Goal: Book appointment/travel/reservation

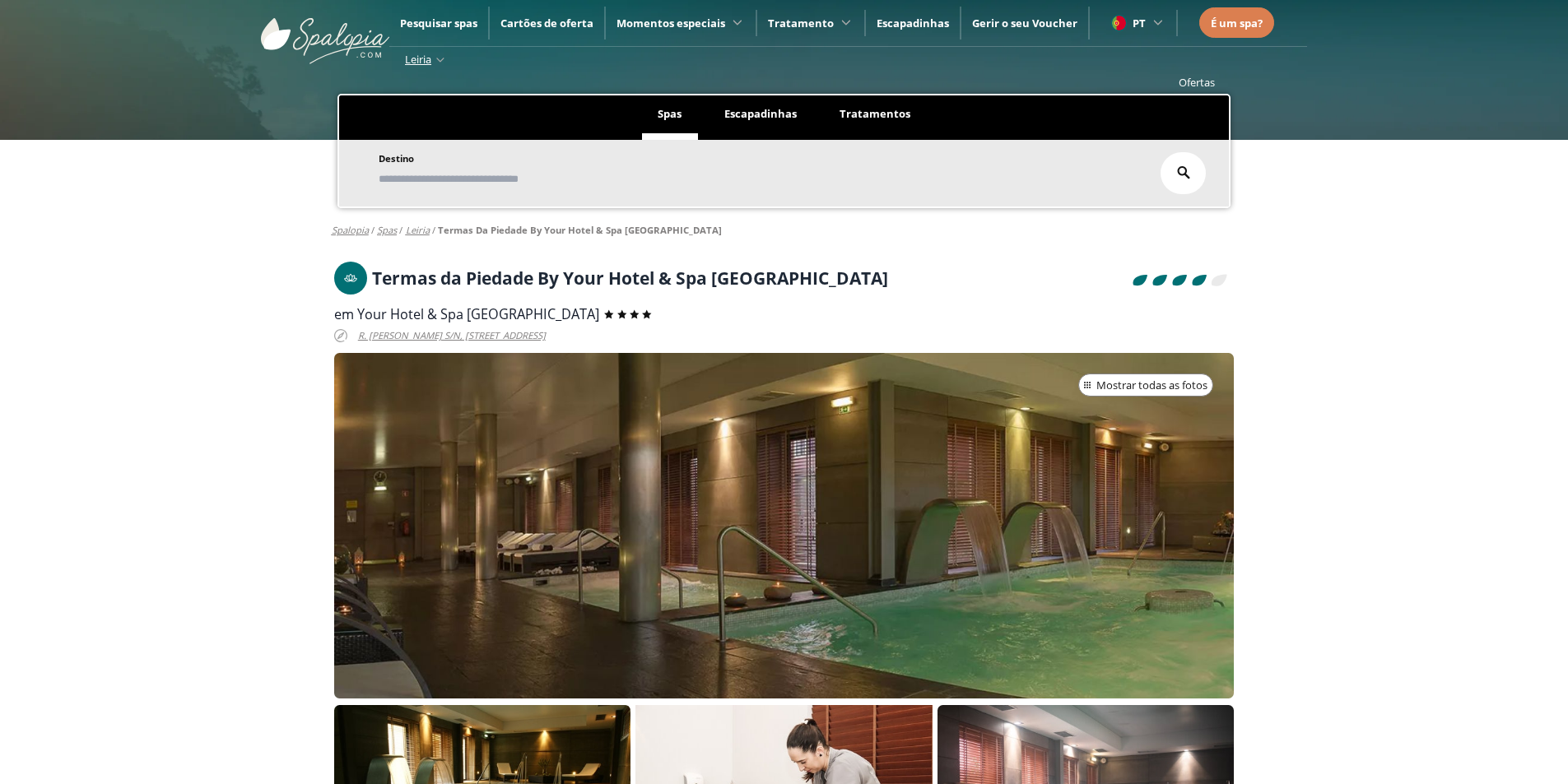
click at [796, 241] on nav "Spalopia / spas / leiria / Termas da Piedade By Your Hotel & Spa Alcobaça /" at bounding box center [784, 230] width 906 height 23
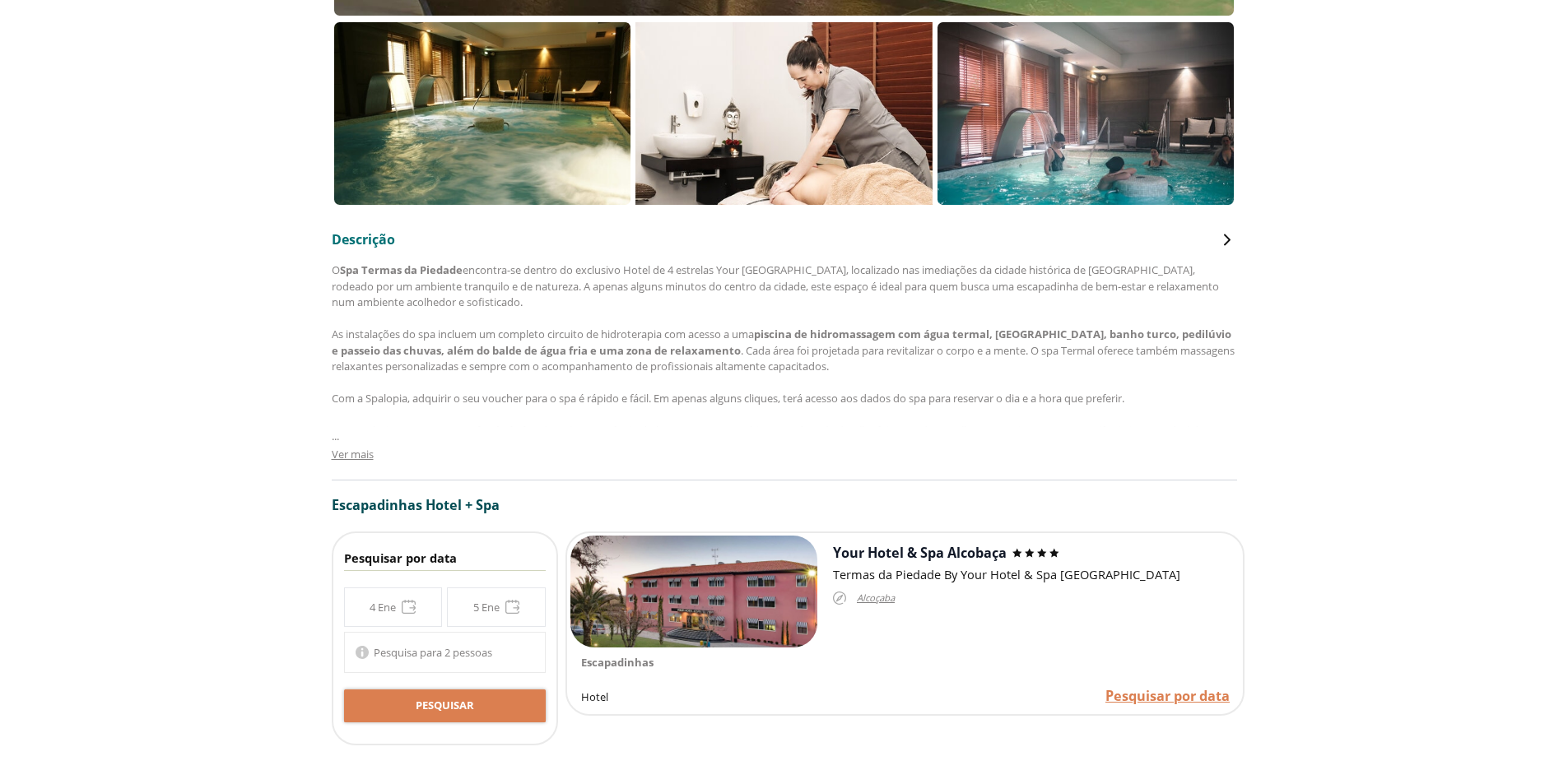
scroll to position [741, 0]
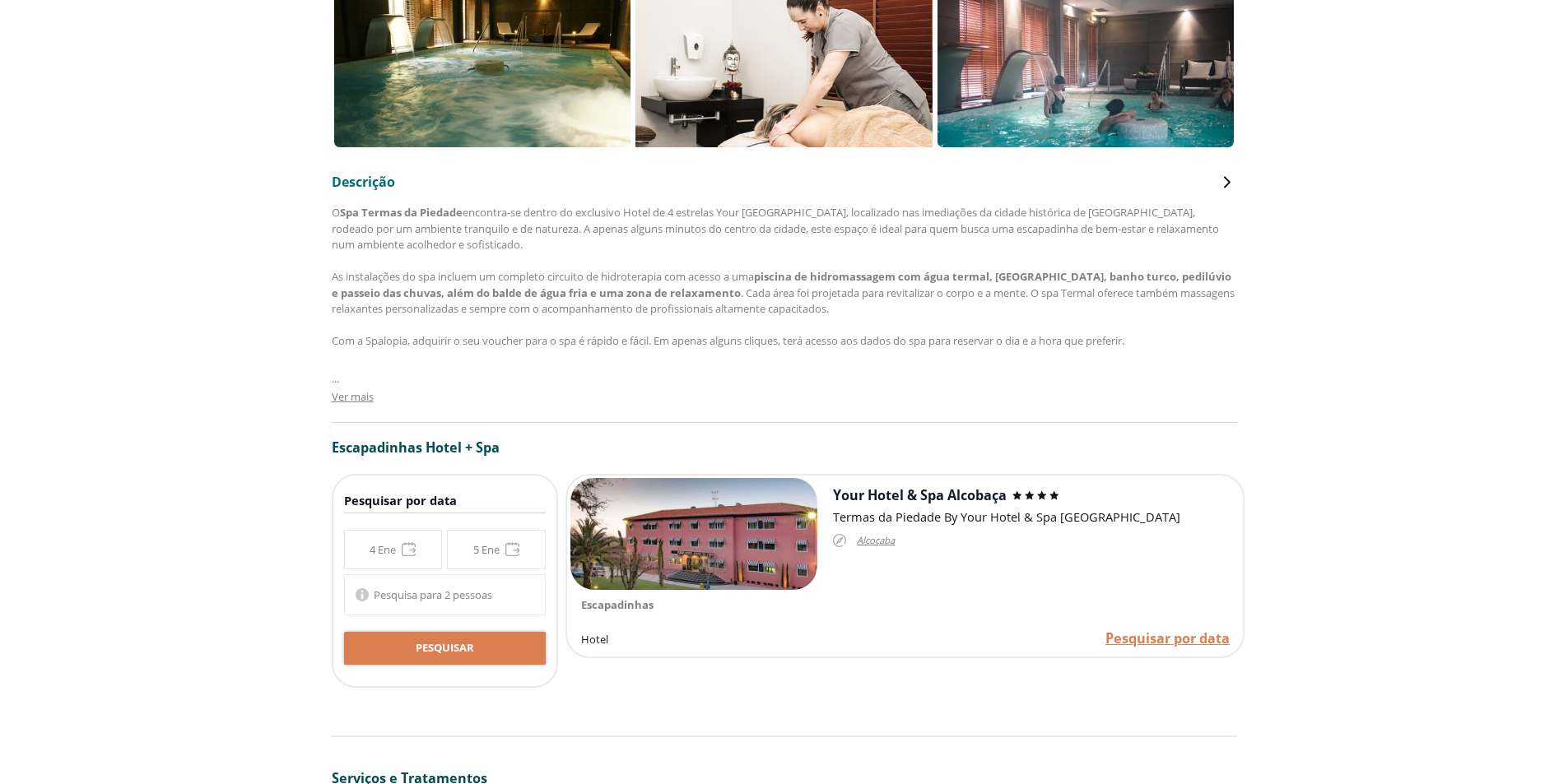
click at [403, 549] on div "**********" at bounding box center [444, 549] width 202 height 39
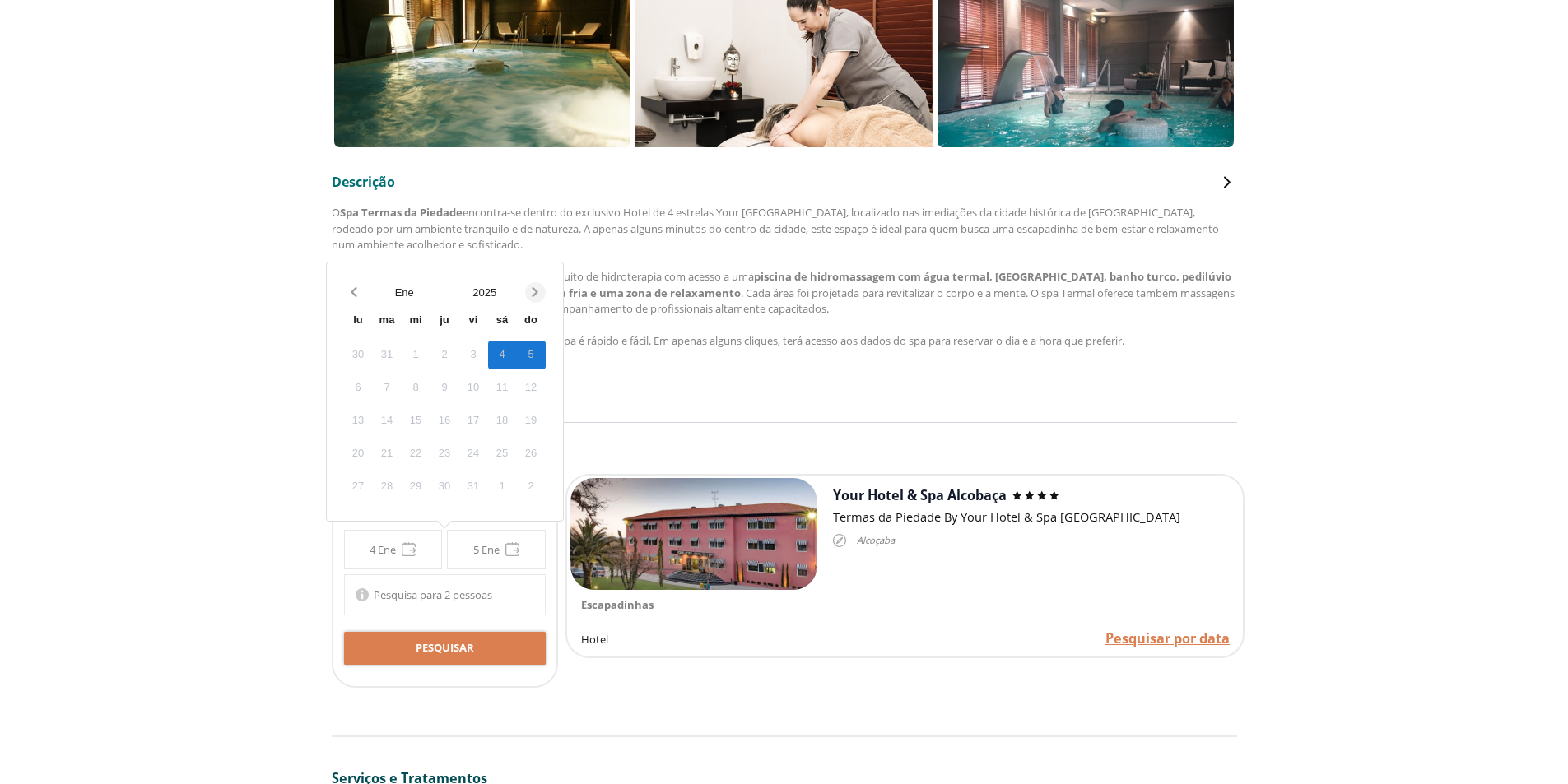
click at [536, 295] on icon "Next month" at bounding box center [536, 292] width 17 height 17
click at [536, 294] on icon "Next month" at bounding box center [536, 292] width 6 height 10
click at [537, 260] on icon "Next month" at bounding box center [536, 259] width 6 height 10
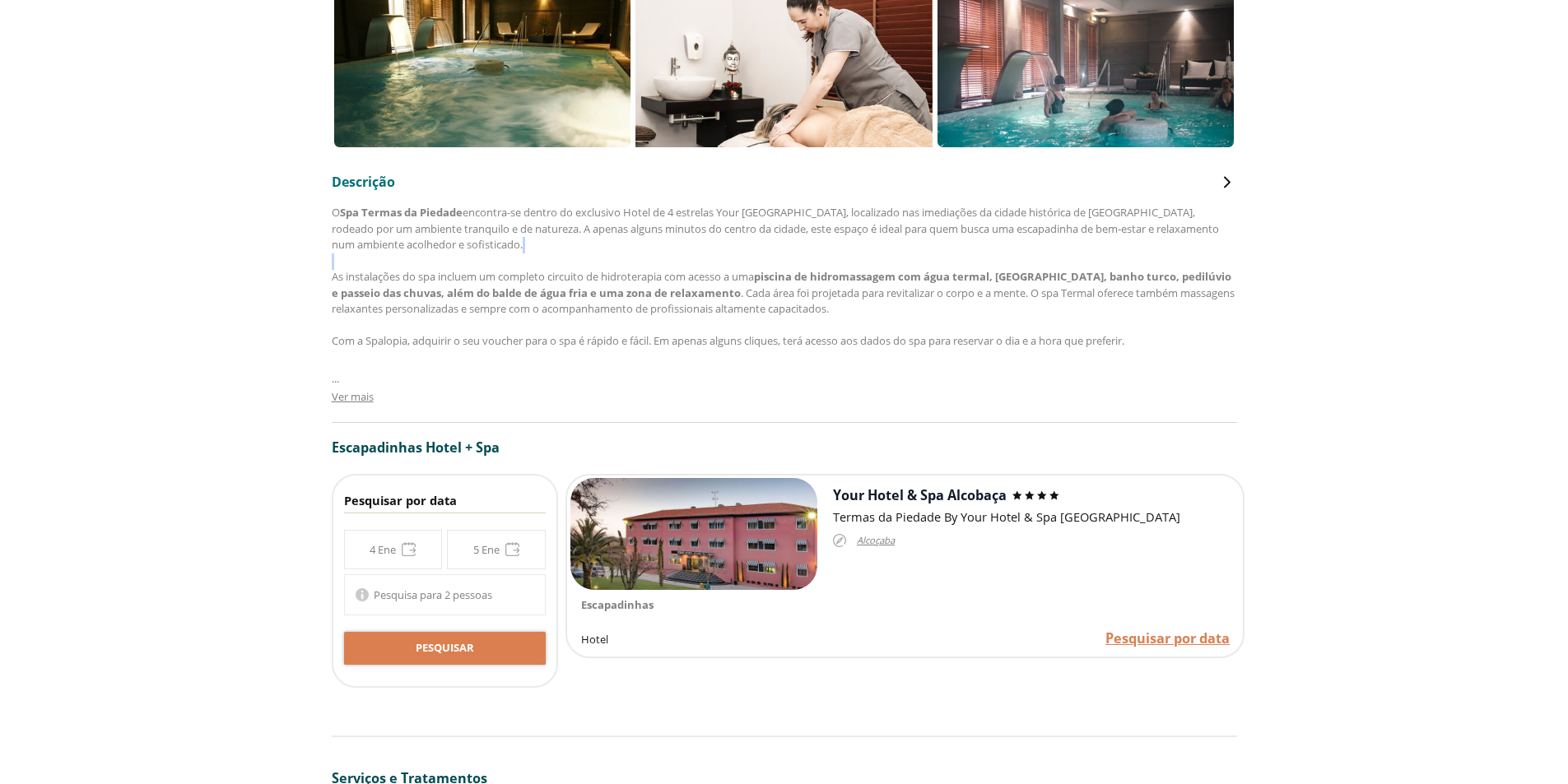
click at [537, 260] on div "O Spa Termas da Piedade encontra-se dentro do exclusivo Hotel de 4 estrelas You…" at bounding box center [784, 300] width 906 height 192
click at [411, 553] on div "**********" at bounding box center [444, 549] width 202 height 39
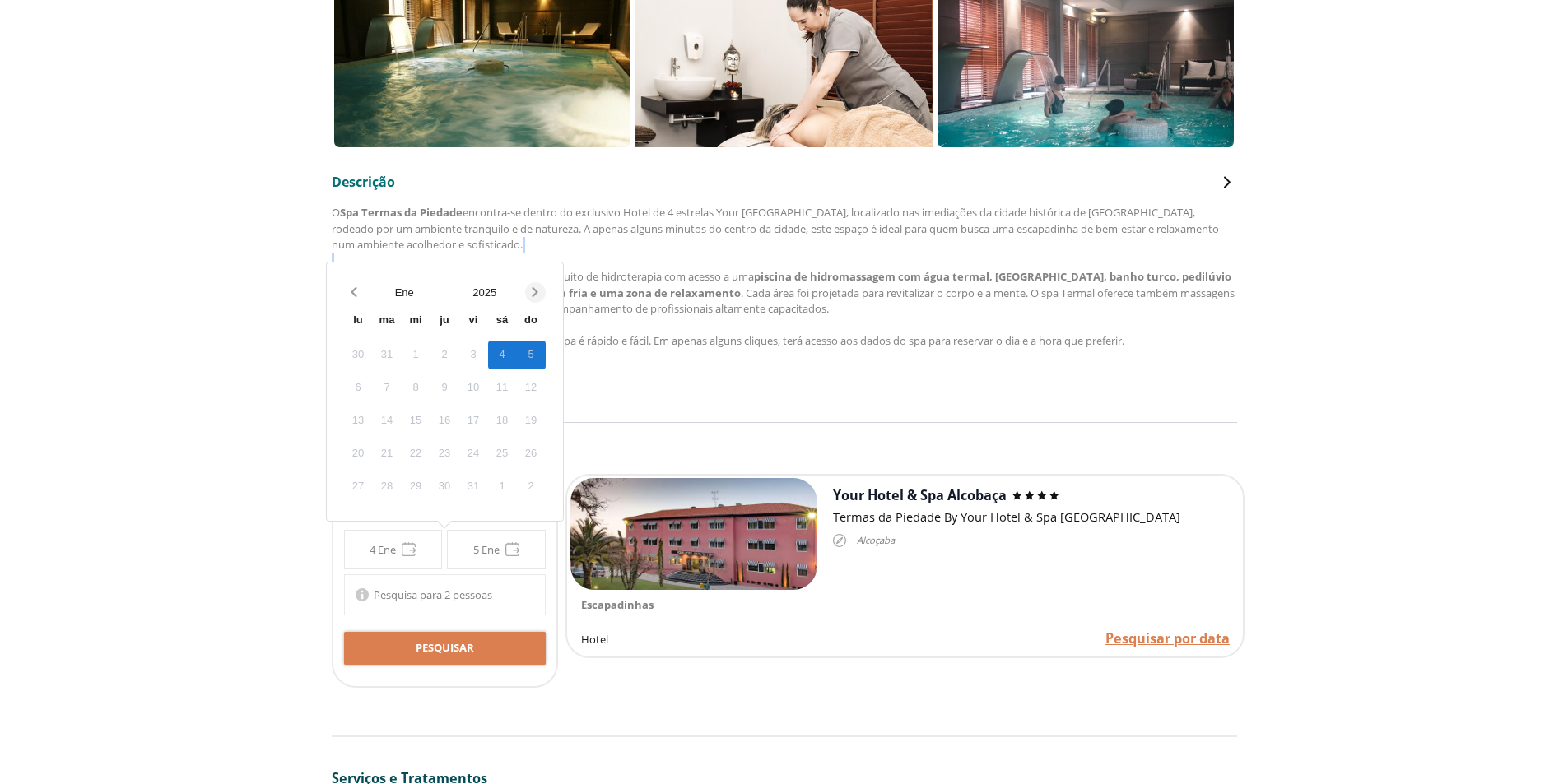
click at [536, 290] on icon "Next month" at bounding box center [536, 292] width 6 height 10
click at [541, 257] on icon "Next month" at bounding box center [536, 259] width 17 height 17
click at [532, 287] on icon "Next month" at bounding box center [536, 292] width 17 height 17
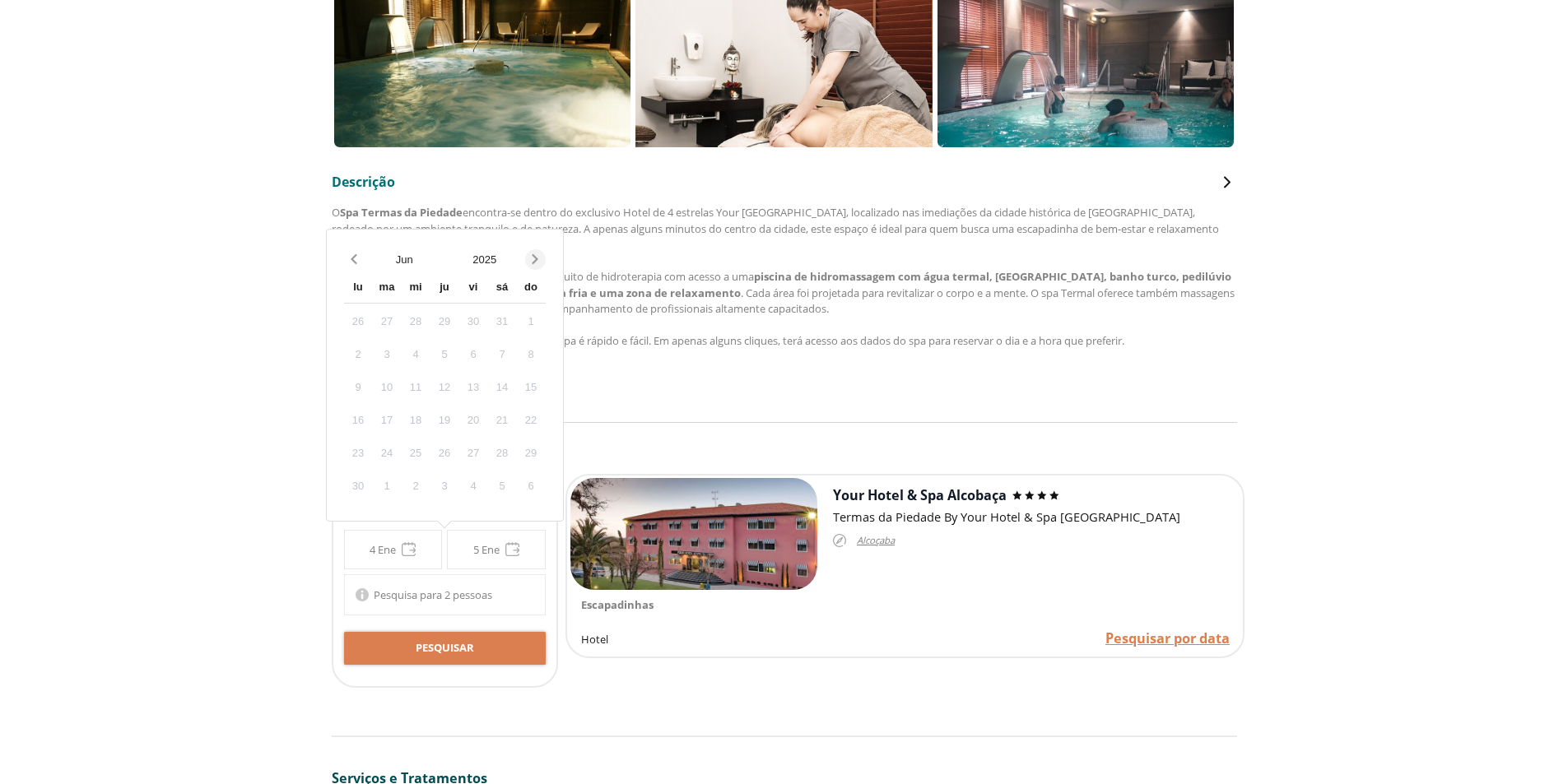
click at [536, 263] on icon "Next month" at bounding box center [536, 259] width 17 height 17
click at [536, 290] on icon "Next month" at bounding box center [536, 292] width 6 height 10
click at [357, 420] on div "13" at bounding box center [358, 421] width 29 height 29
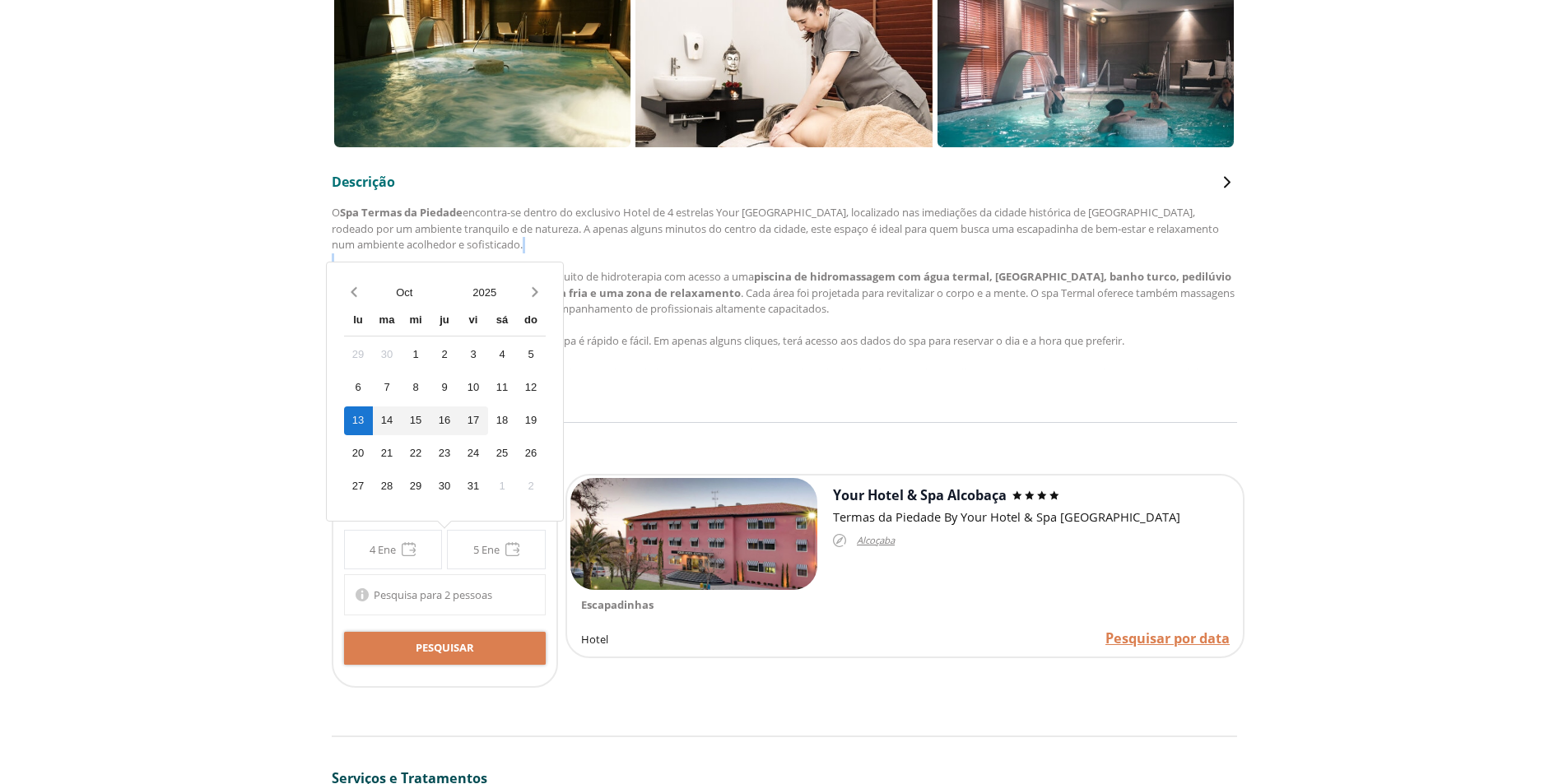
click at [470, 418] on div "17" at bounding box center [474, 421] width 29 height 29
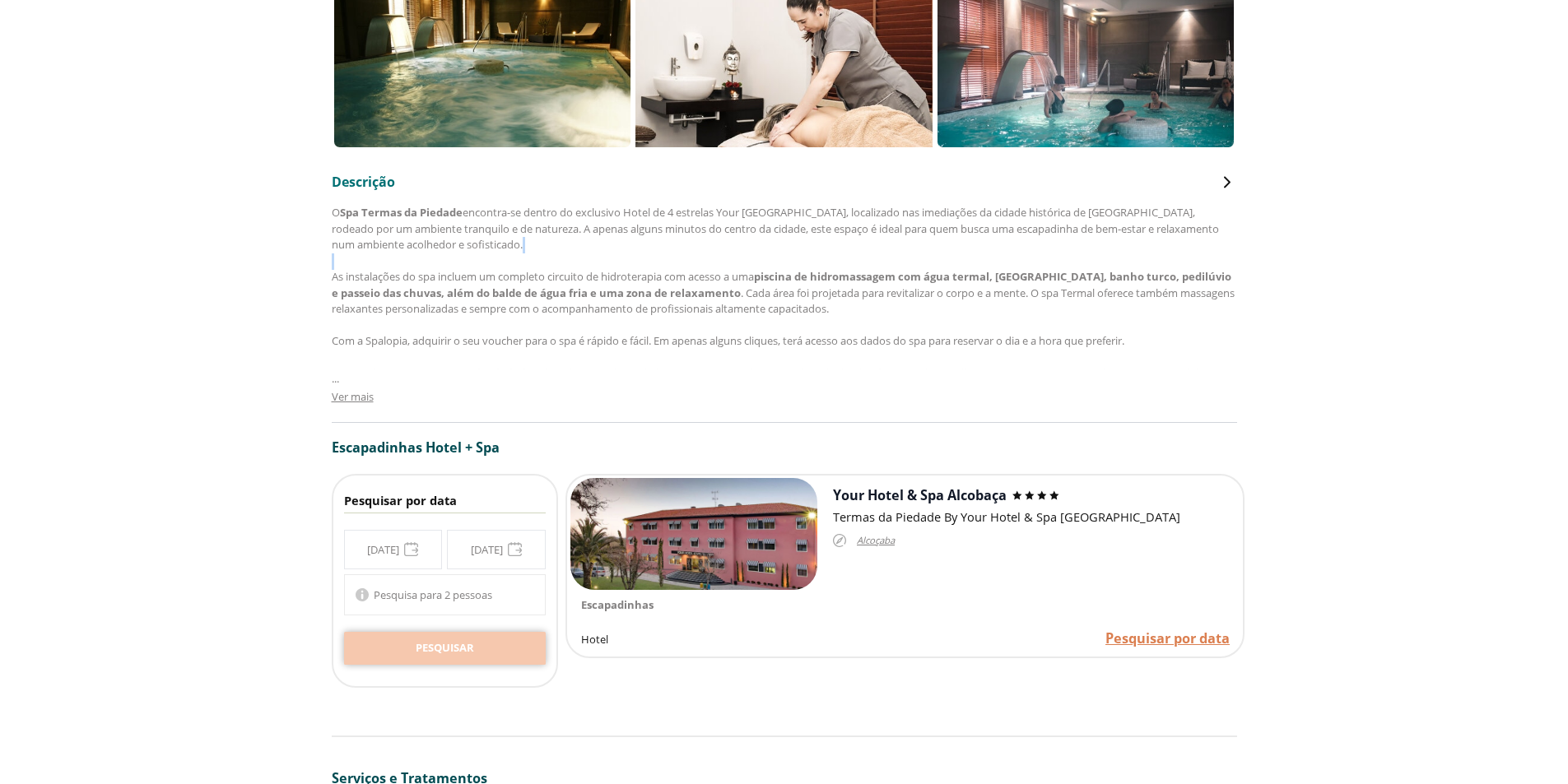
click at [451, 643] on span "Pesquisar" at bounding box center [445, 649] width 58 height 17
click at [1152, 639] on span "Pesquisar por data" at bounding box center [1168, 638] width 124 height 18
